Goal: Information Seeking & Learning: Stay updated

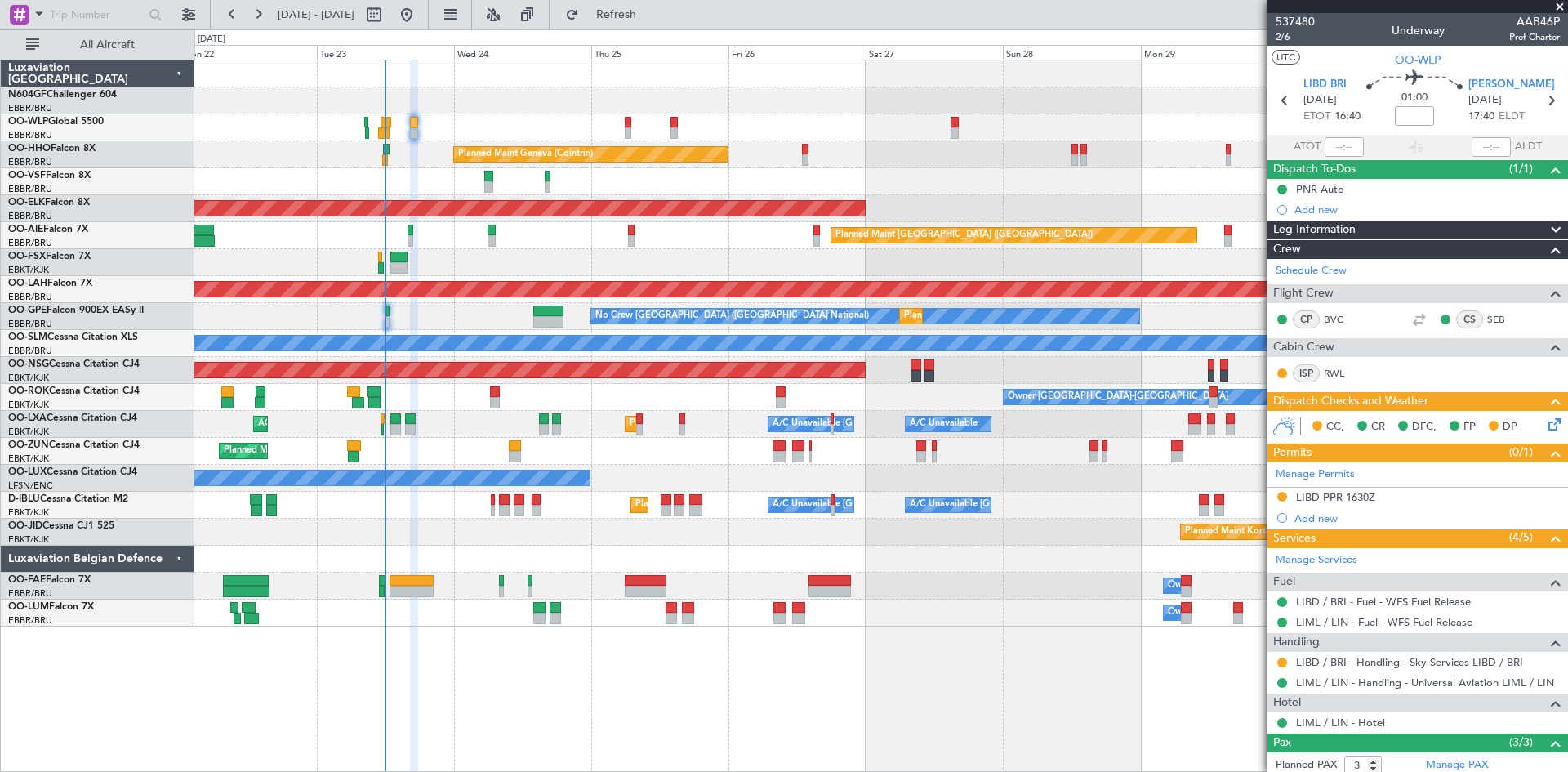
click at [1110, 239] on div "Planned Maint Milan (Linate) Planned Maint Geneva ([GEOGRAPHIC_DATA]) AOG Maint…" at bounding box center [880, 344] width 1373 height 566
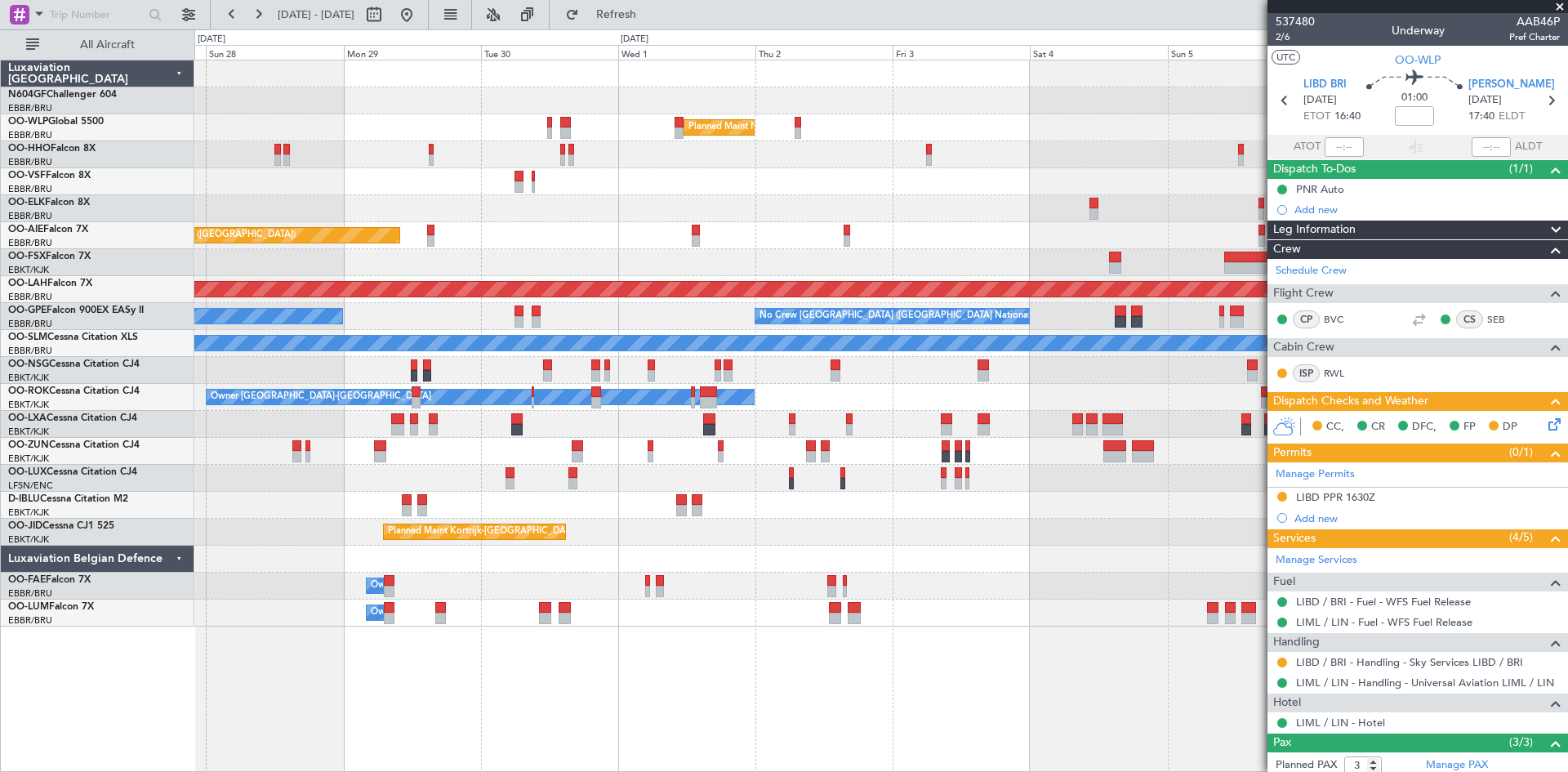
click at [389, 376] on div "Planned Maint Milan (Linate) Planned Maint Geneva ([GEOGRAPHIC_DATA]) Planned M…" at bounding box center [880, 344] width 1373 height 566
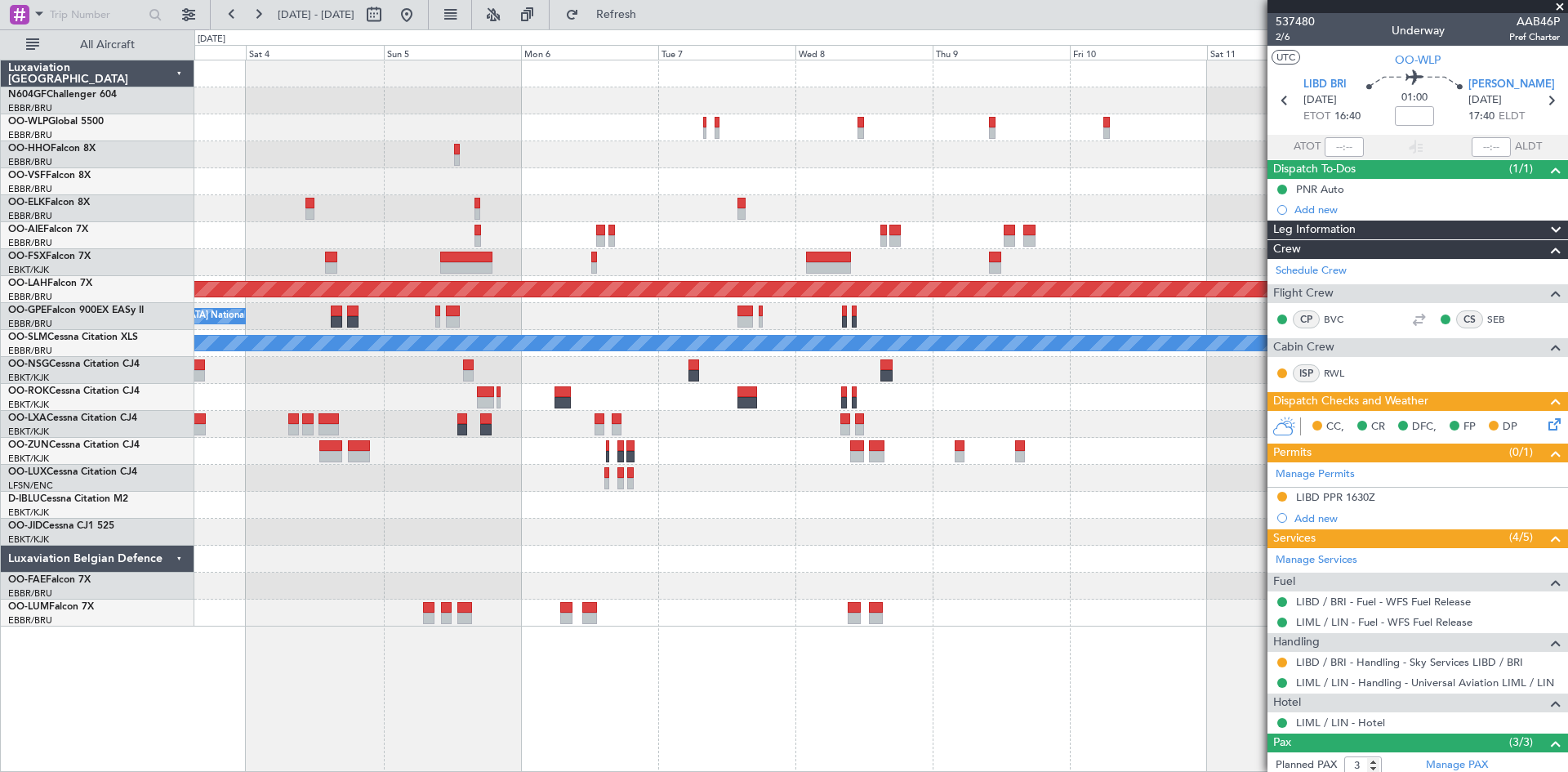
click at [287, 277] on div "Planned Maint Milan (Linate) Planned [GEOGRAPHIC_DATA][PERSON_NAME]-[GEOGRAPHIC…" at bounding box center [880, 344] width 1373 height 566
click at [277, 219] on div at bounding box center [880, 208] width 1373 height 27
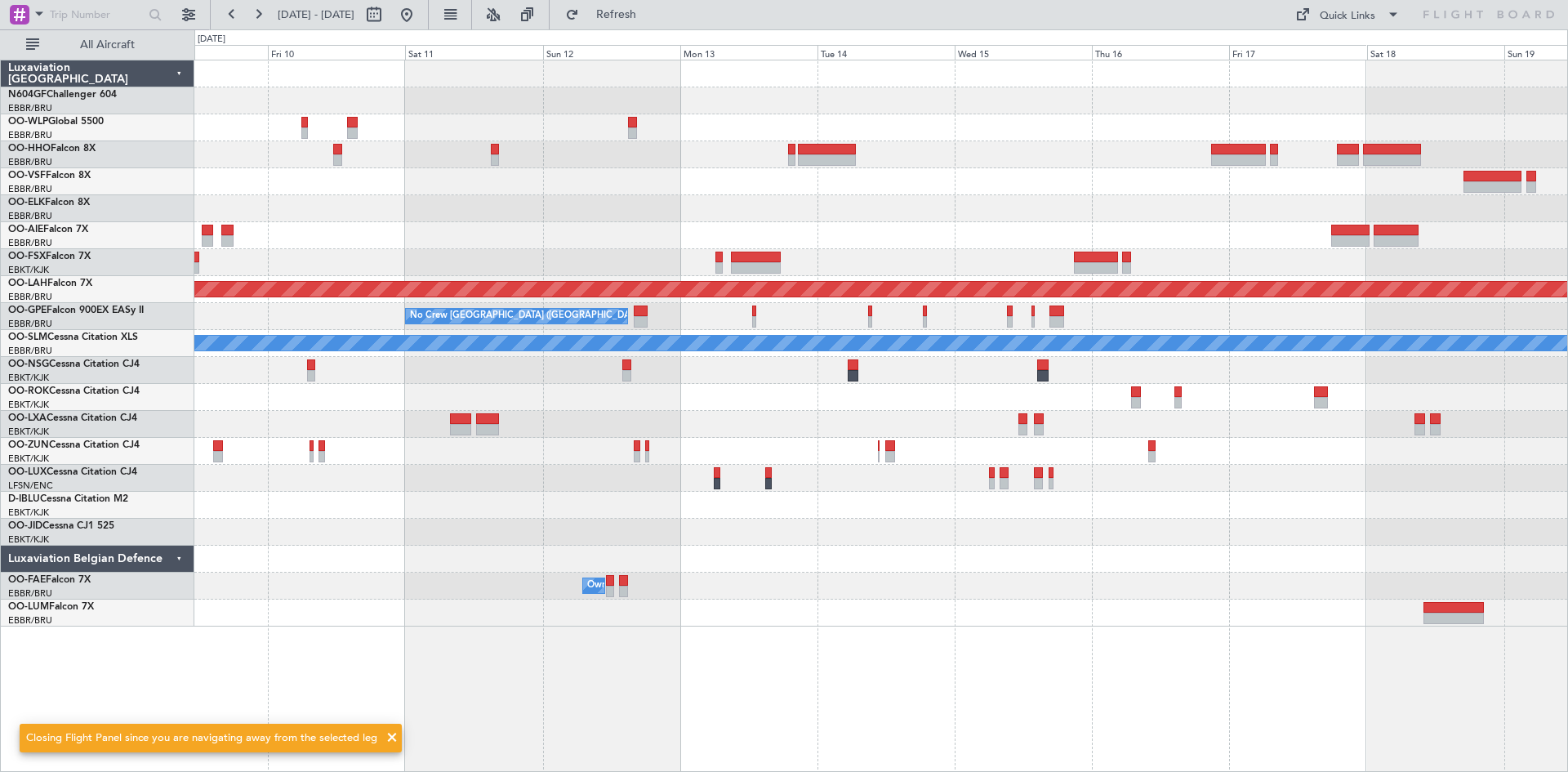
click at [886, 205] on div at bounding box center [880, 208] width 1373 height 27
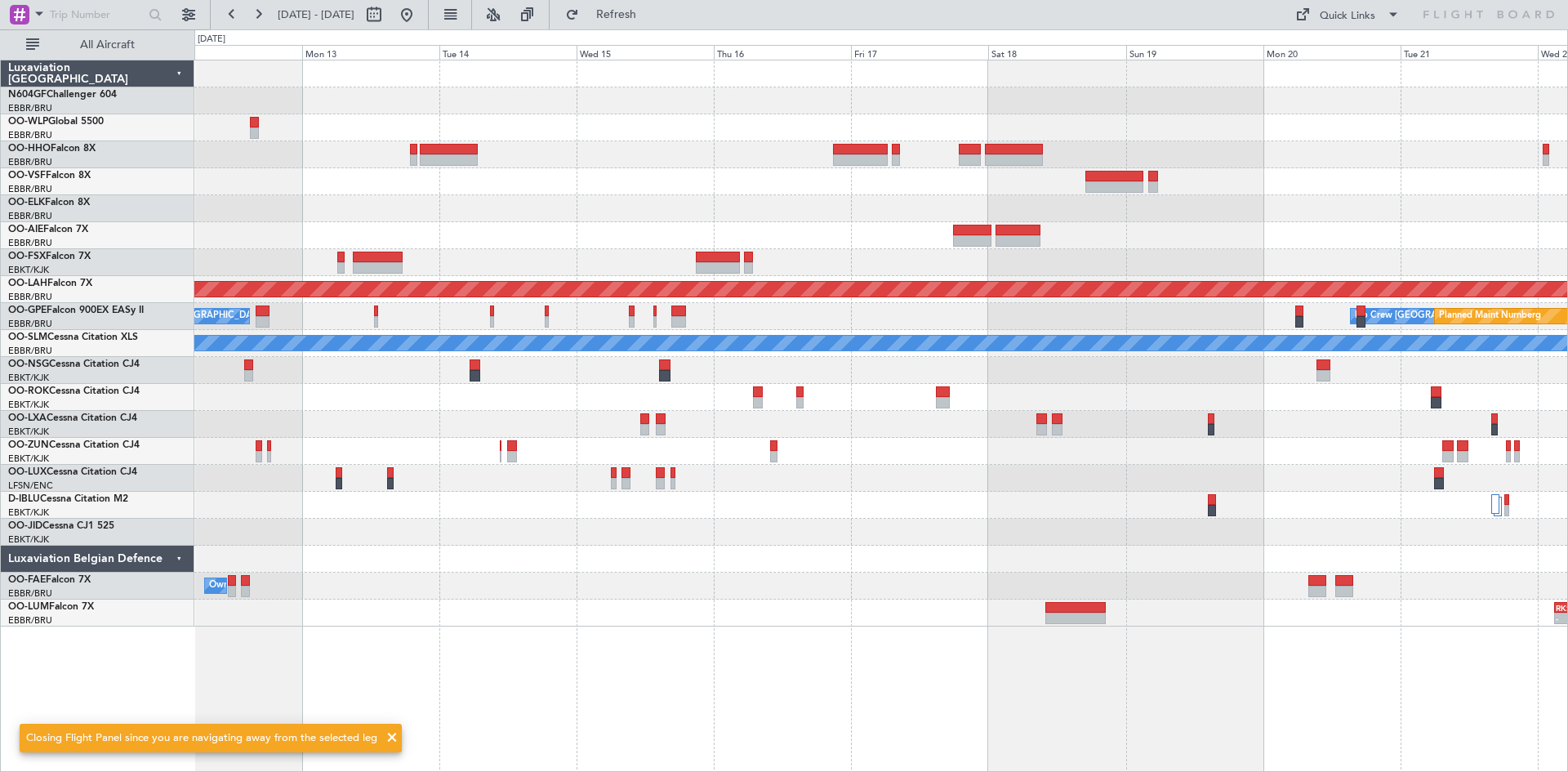
click at [0, 280] on div "Planned Maint [PERSON_NAME]-[GEOGRAPHIC_DATA][PERSON_NAME] ([GEOGRAPHIC_DATA][P…" at bounding box center [784, 400] width 1568 height 742
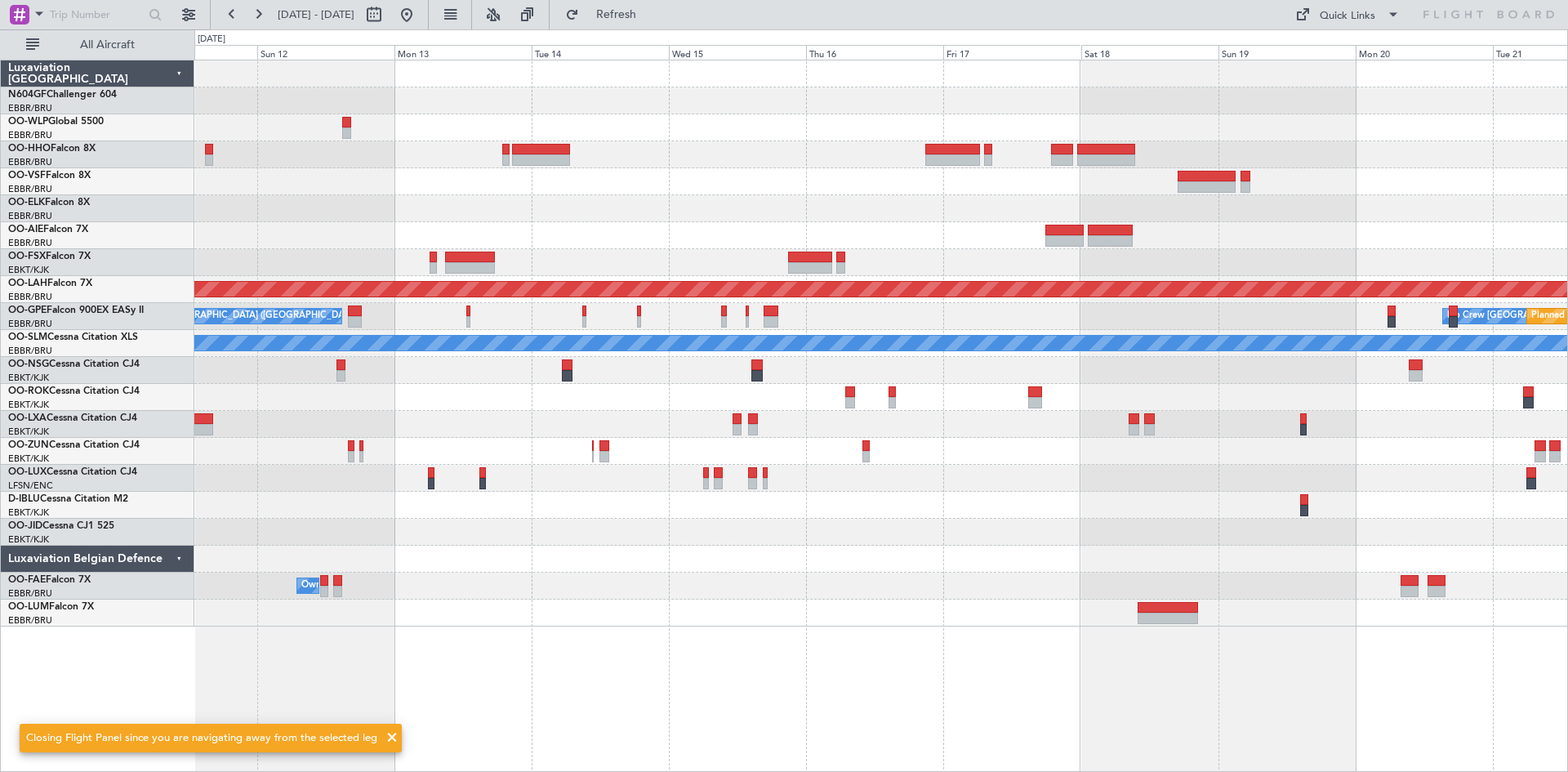
click at [1567, 40] on div "Planned Maint [PERSON_NAME]-[GEOGRAPHIC_DATA][PERSON_NAME] ([GEOGRAPHIC_DATA][P…" at bounding box center [784, 400] width 1568 height 742
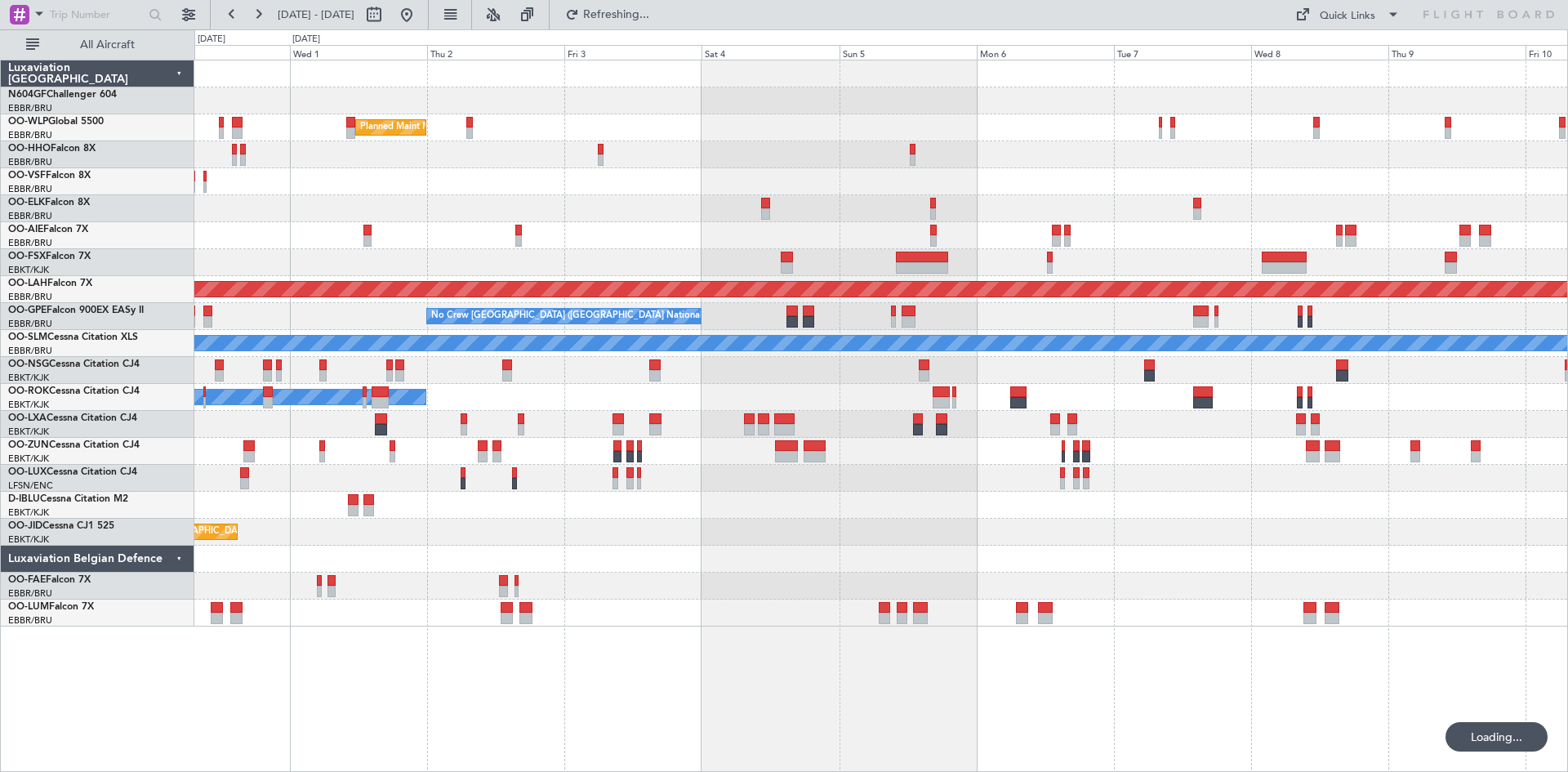
click at [1392, 264] on div "Planned Maint Milan (Linate) Planned Maint [GEOGRAPHIC_DATA] ([GEOGRAPHIC_DATA]…" at bounding box center [880, 344] width 1373 height 566
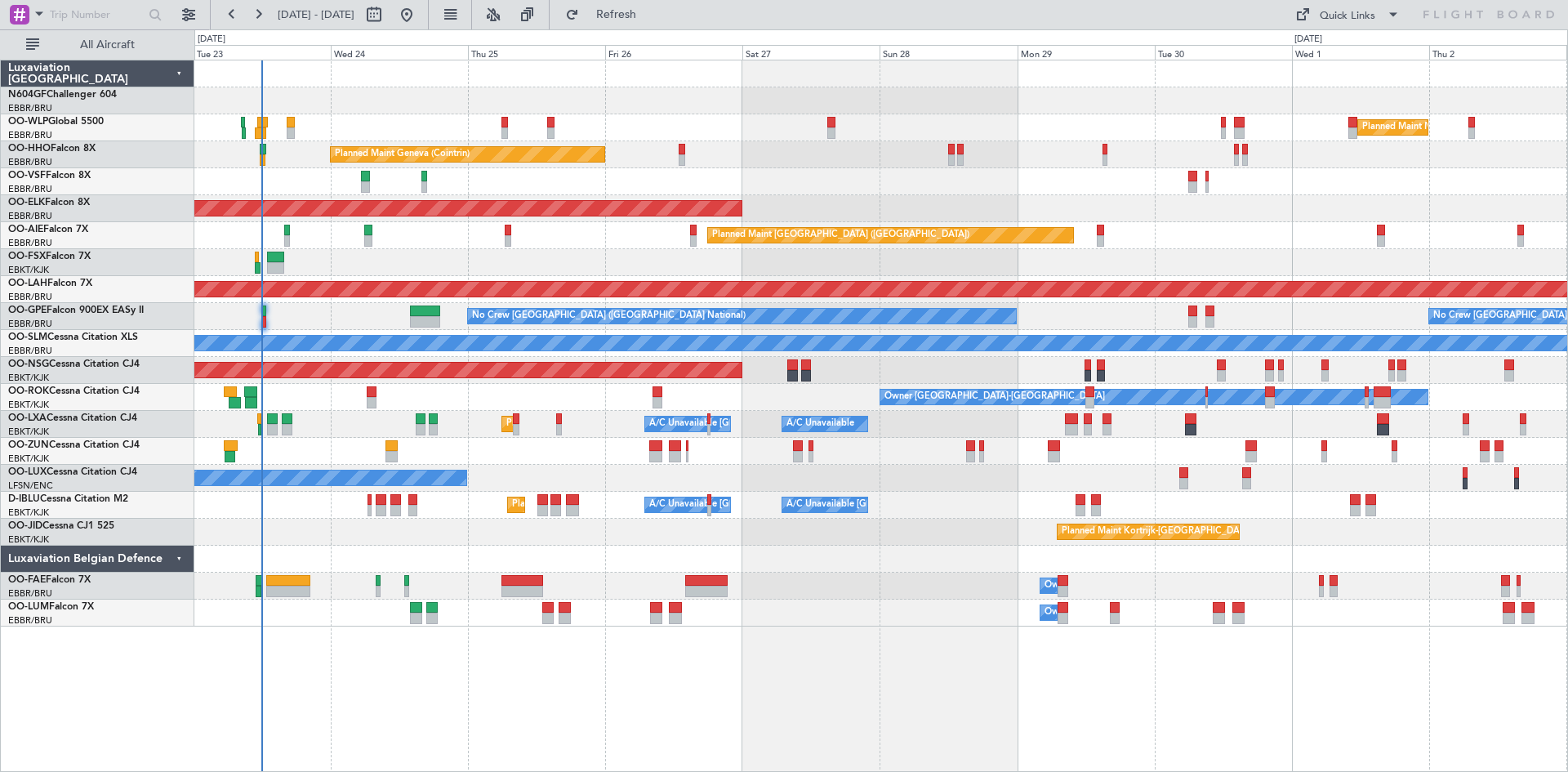
click at [376, 293] on div "Planned Maint Milan (Linate) Planned Maint Geneva ([GEOGRAPHIC_DATA]) Planned M…" at bounding box center [880, 344] width 1373 height 566
click at [399, 261] on div at bounding box center [880, 262] width 1373 height 27
click at [400, 259] on div at bounding box center [880, 262] width 1373 height 27
click at [404, 259] on div at bounding box center [880, 262] width 1373 height 27
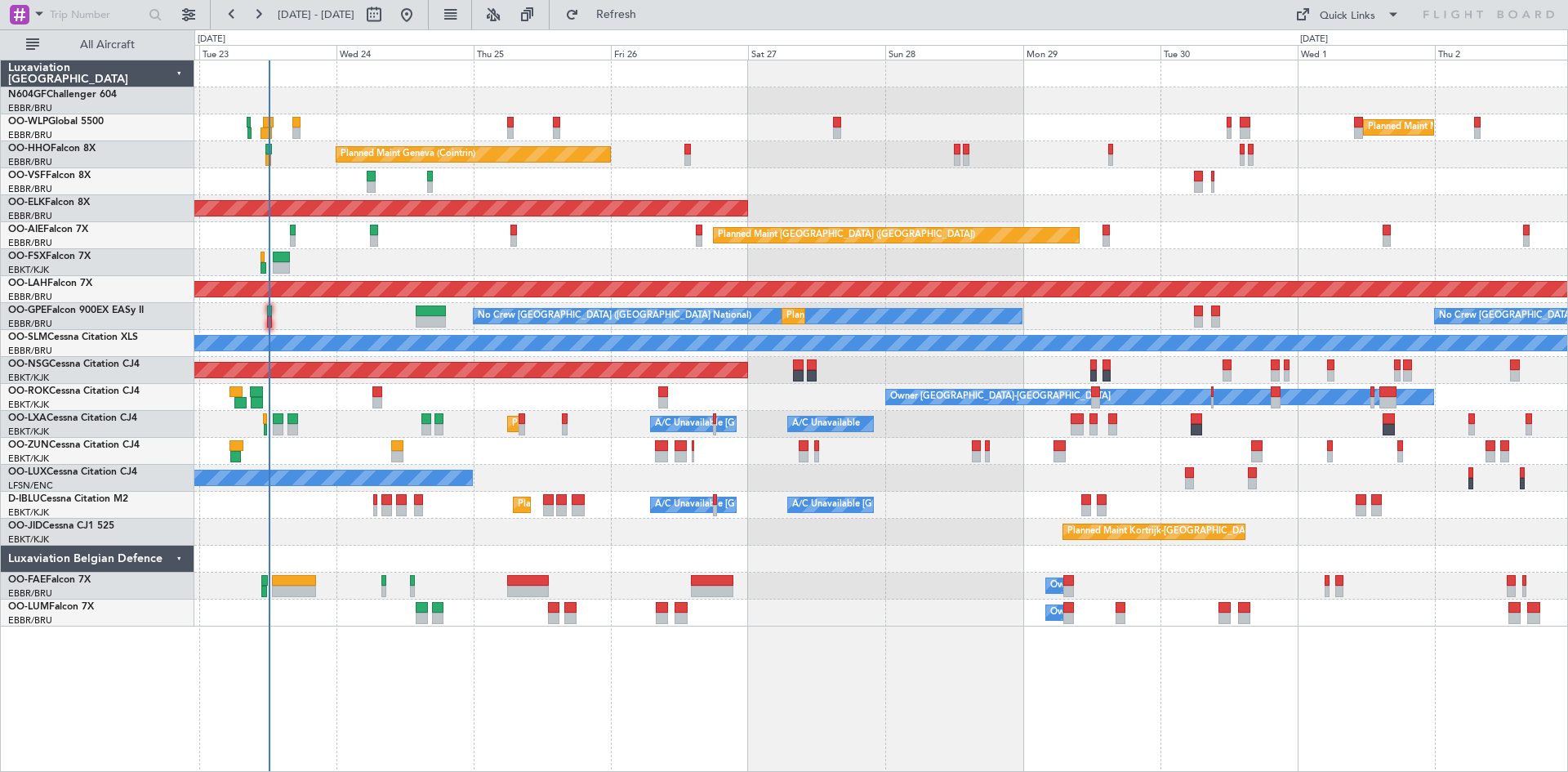
click at [868, 621] on div "Owner Melsbroek Air Base" at bounding box center [880, 612] width 1373 height 27
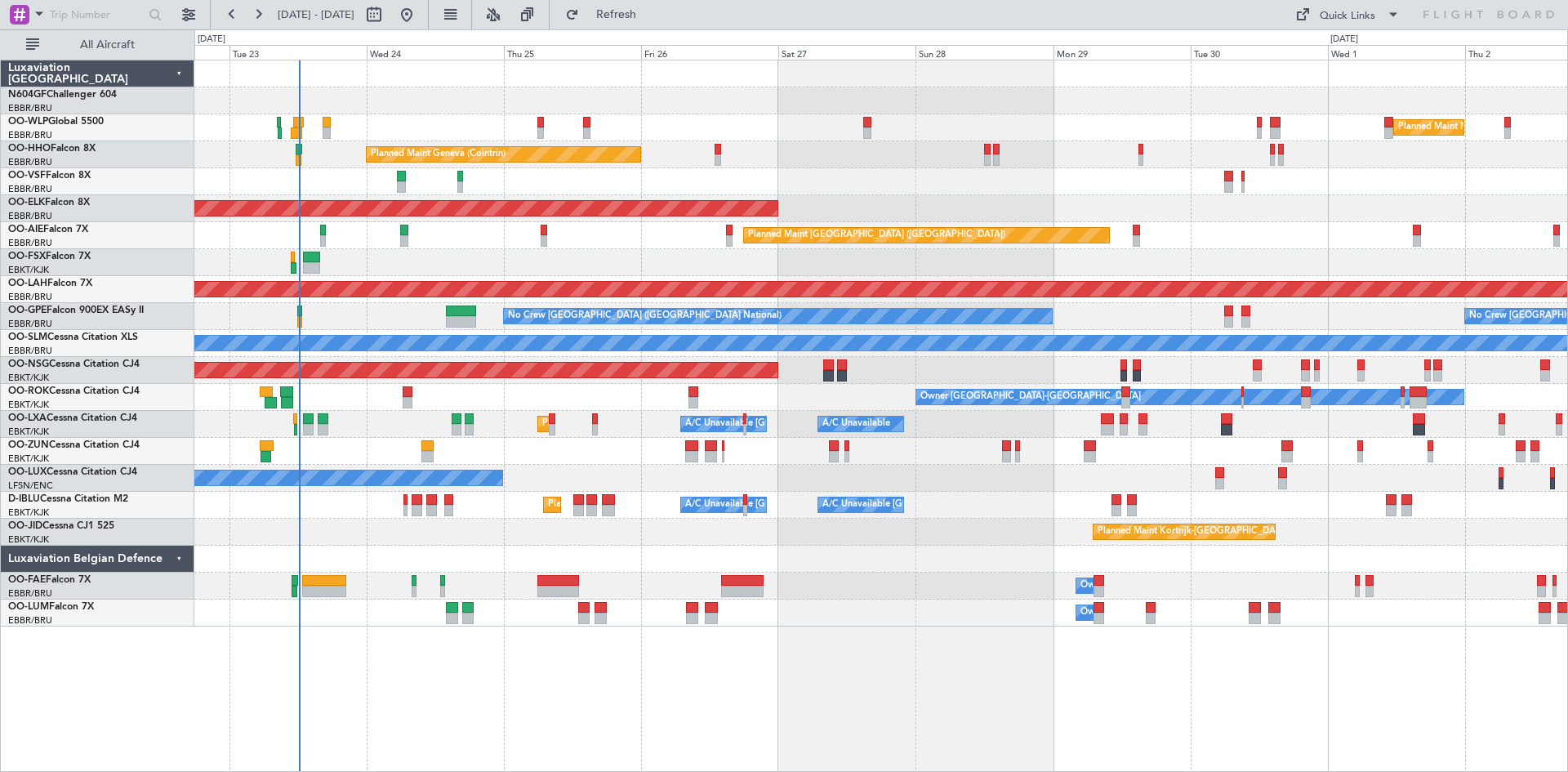
click at [751, 161] on div "Planned Maint Milan (Linate) Planned Maint Geneva ([GEOGRAPHIC_DATA]) Planned M…" at bounding box center [880, 344] width 1373 height 566
